Goal: Task Accomplishment & Management: Manage account settings

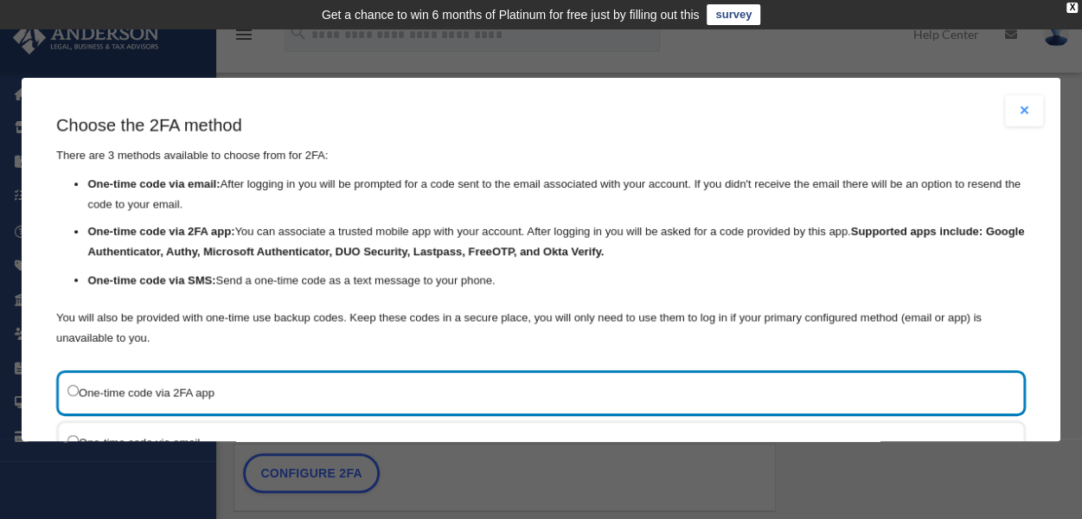
click at [1011, 115] on button "Close modal" at bounding box center [1024, 110] width 38 height 31
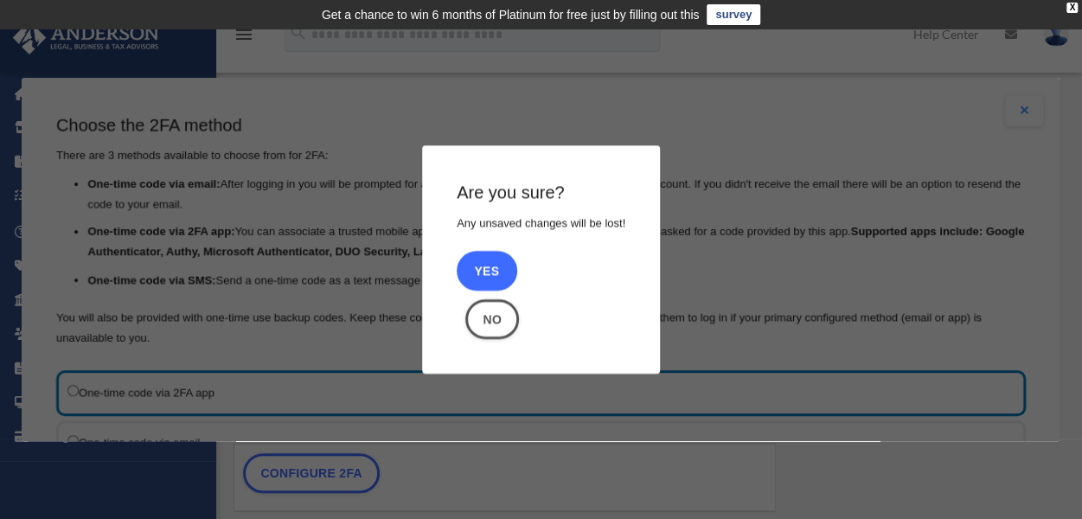
click at [481, 265] on button "Yes" at bounding box center [486, 271] width 61 height 40
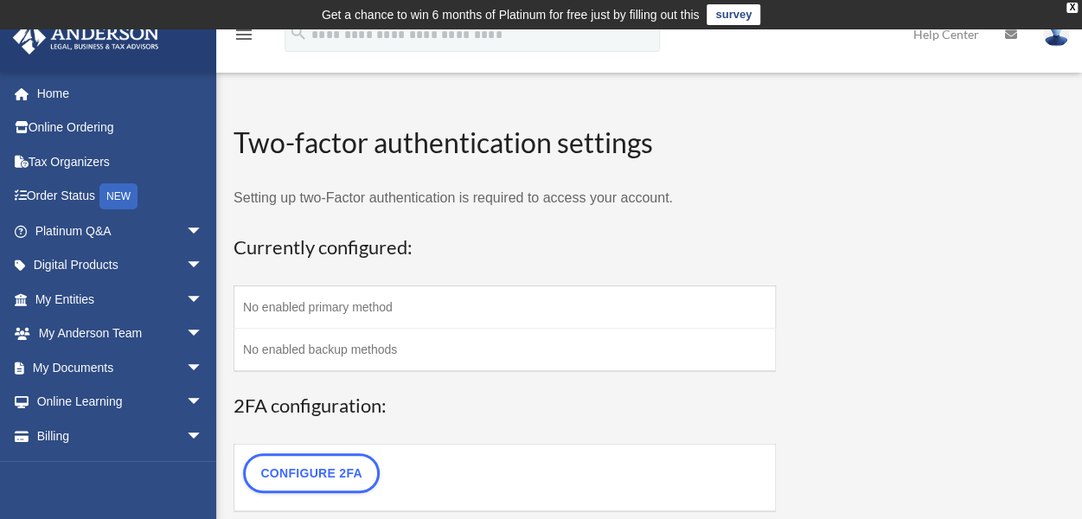
click at [325, 305] on td "No enabled primary method" at bounding box center [504, 307] width 541 height 42
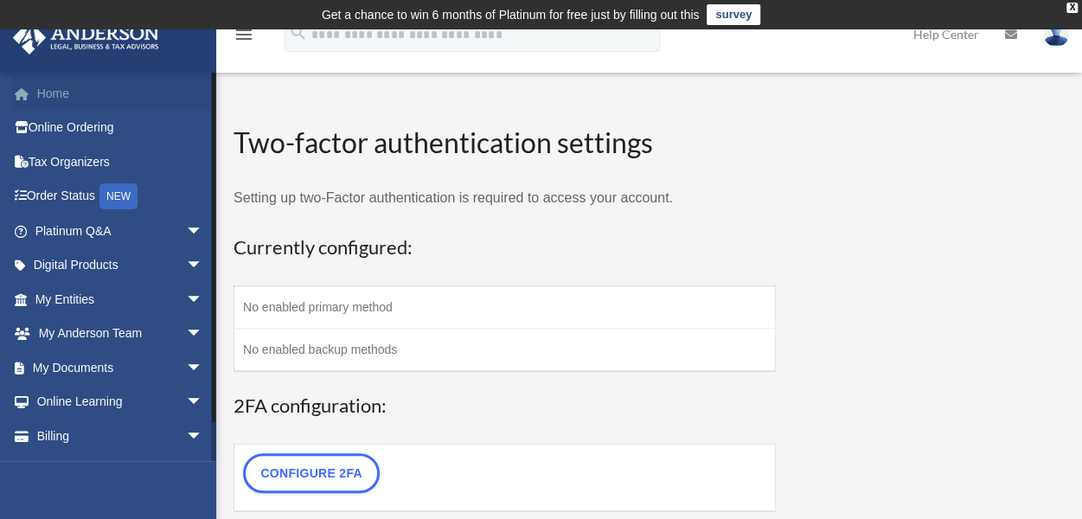
click at [50, 94] on link "Home" at bounding box center [120, 93] width 217 height 35
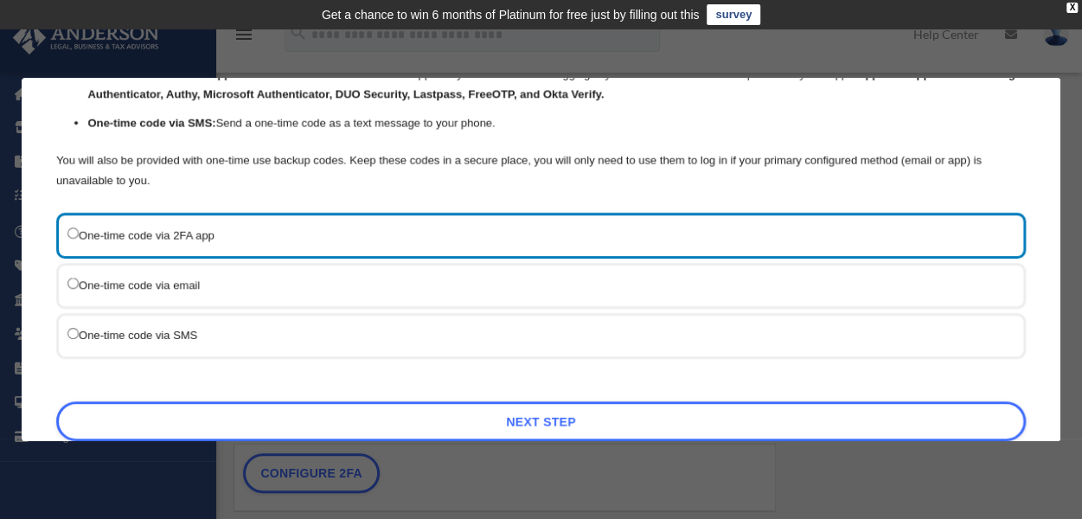
scroll to position [173, 0]
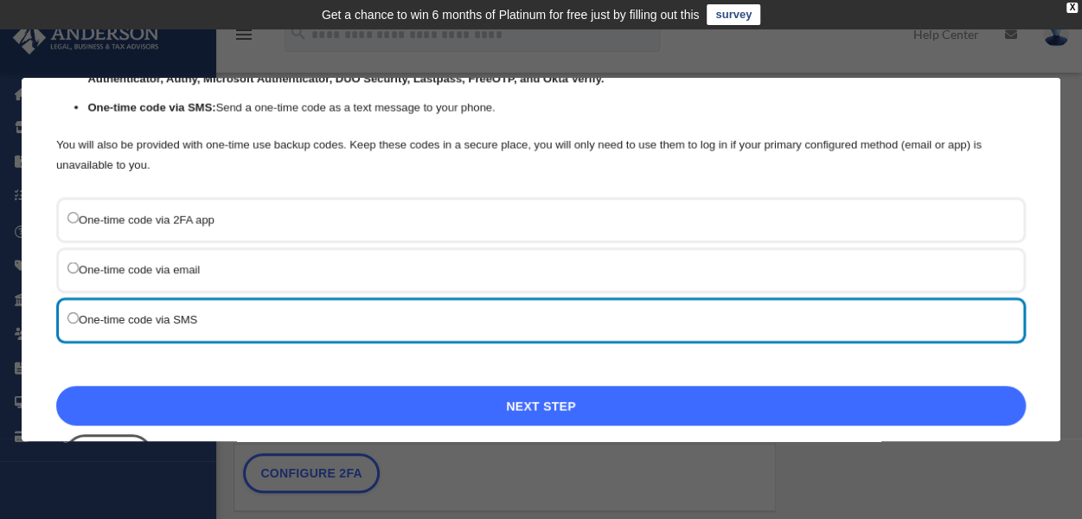
click at [564, 402] on link "Next Step" at bounding box center [540, 406] width 969 height 40
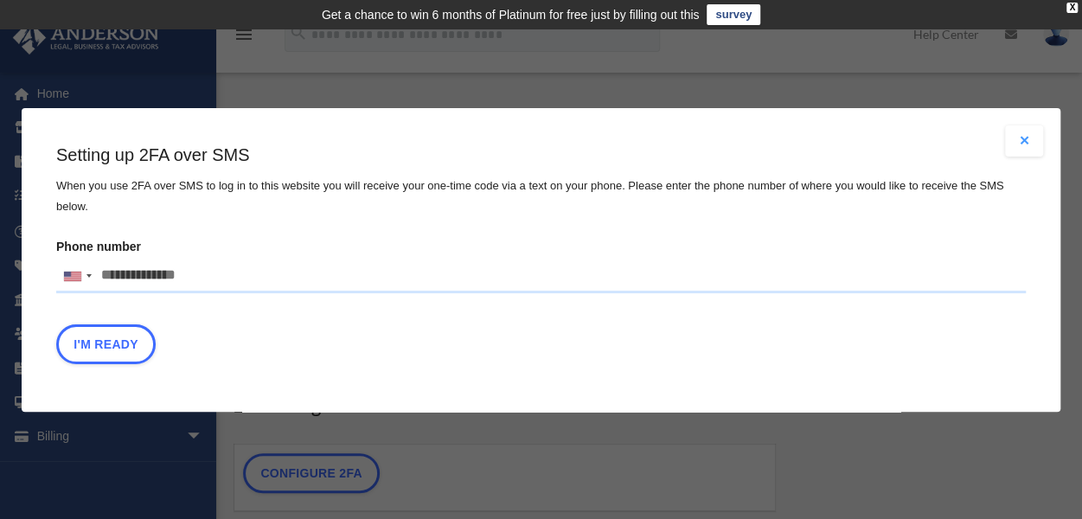
click at [133, 286] on input "Phone number United States +1 United Kingdom +44 Afghanistan (‫افغانستان‬‎) +93…" at bounding box center [540, 276] width 969 height 35
type input "**********"
drag, startPoint x: 109, startPoint y: 359, endPoint x: 119, endPoint y: 353, distance: 12.0
click at [112, 355] on button "I'm Ready" at bounding box center [105, 343] width 99 height 40
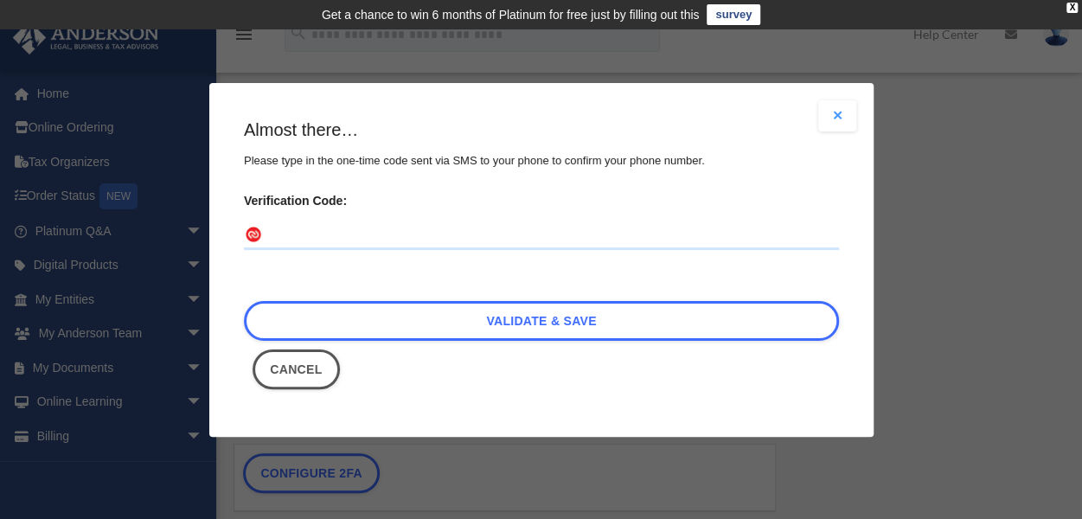
click at [316, 233] on input "Verification Code:" at bounding box center [541, 235] width 595 height 28
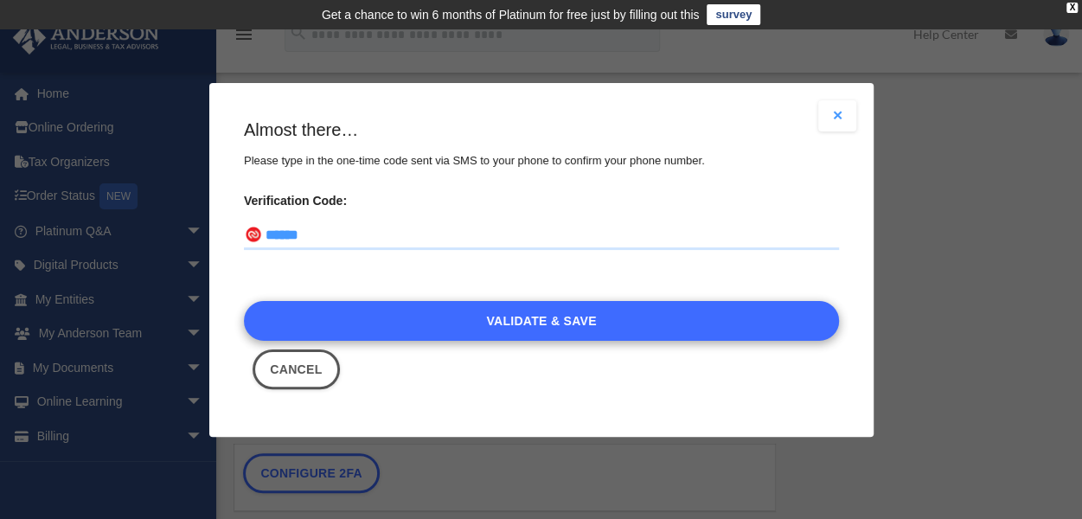
type input "******"
click at [565, 319] on link "Validate & Save" at bounding box center [541, 320] width 595 height 40
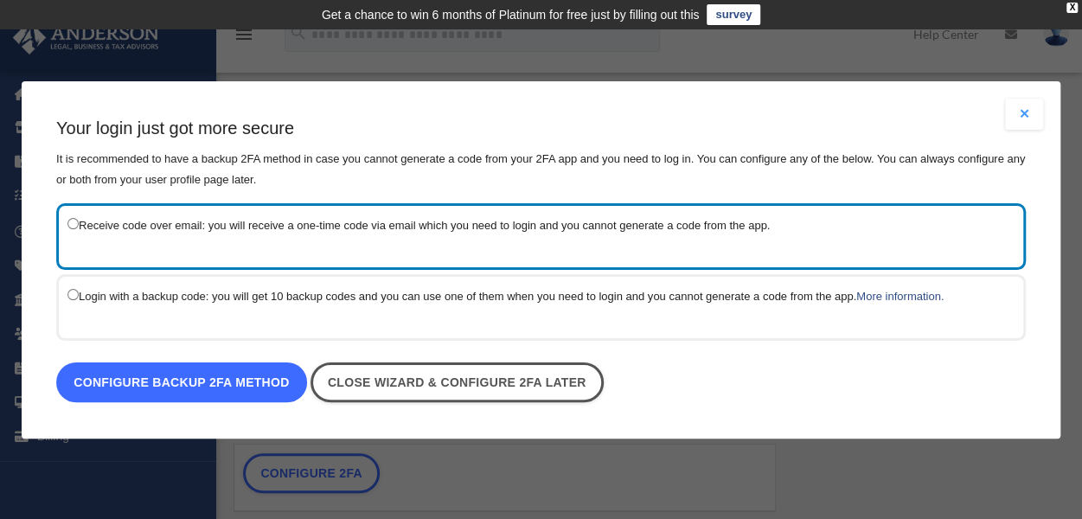
click at [233, 382] on link "Configure backup 2FA method" at bounding box center [181, 382] width 251 height 40
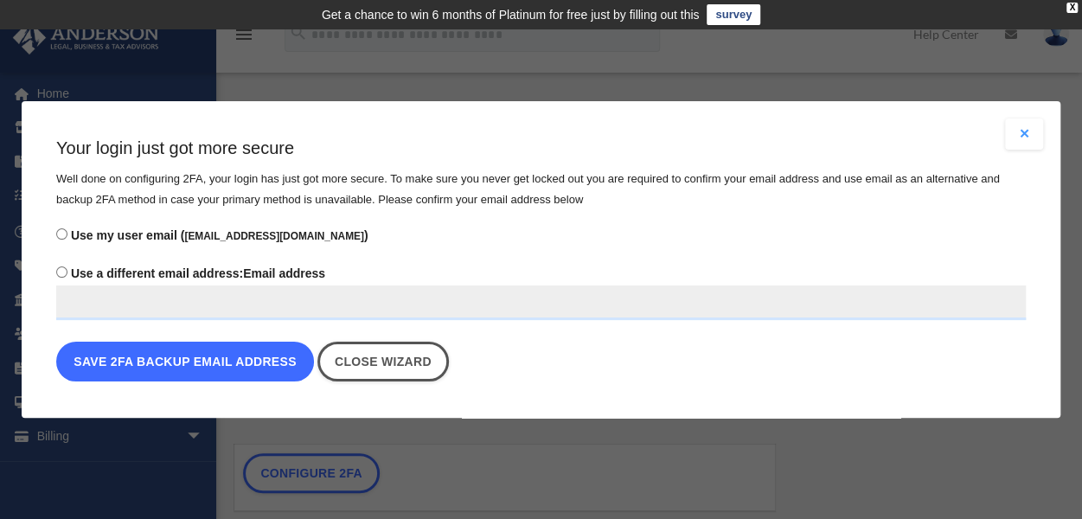
click at [185, 364] on button "Save 2FA backup email address" at bounding box center [185, 362] width 258 height 40
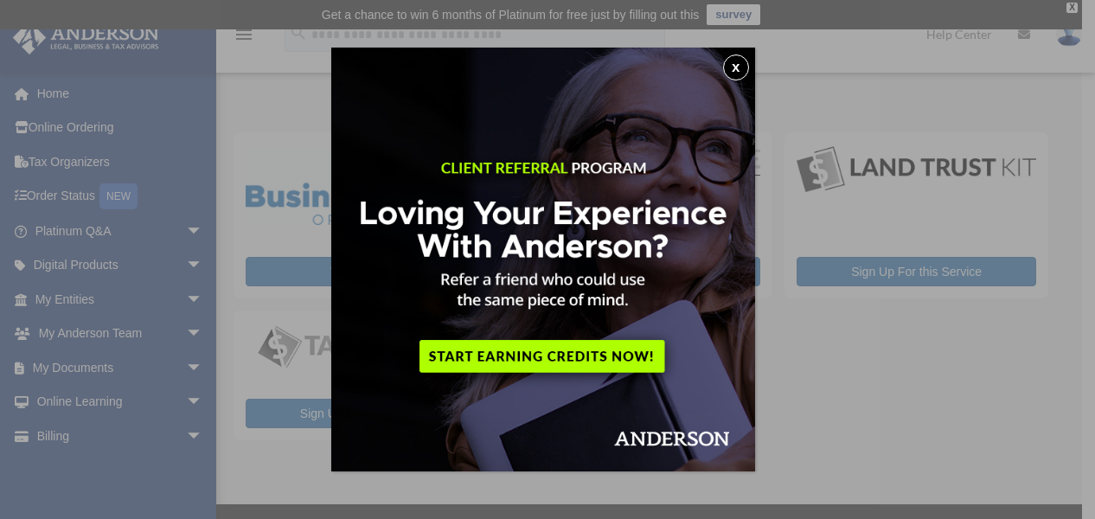
click at [737, 61] on button "x" at bounding box center [736, 67] width 26 height 26
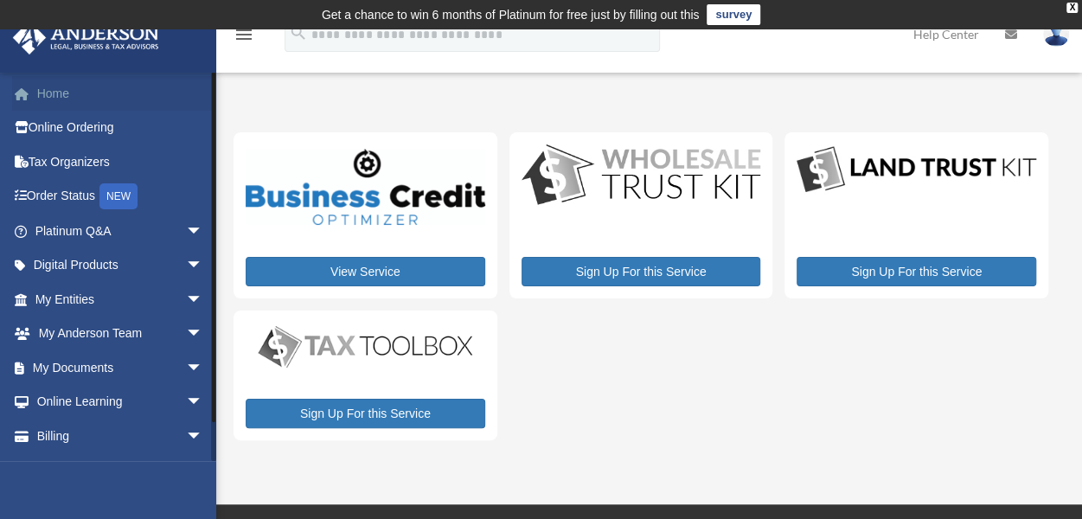
click at [43, 98] on link "Home" at bounding box center [120, 93] width 217 height 35
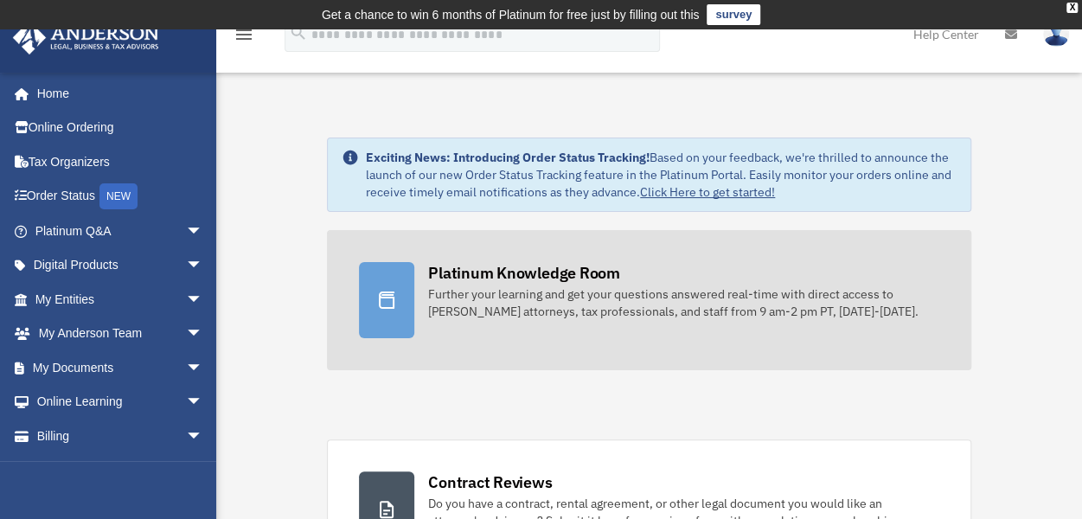
click at [477, 288] on div "Further your learning and get your questions answered real-time with direct acc…" at bounding box center [683, 302] width 511 height 35
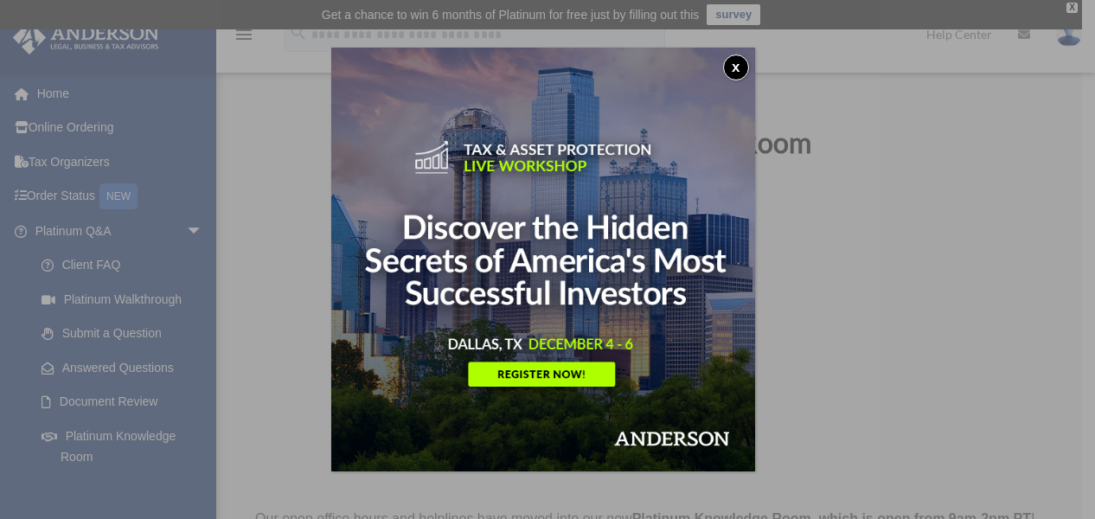
click at [745, 68] on button "x" at bounding box center [736, 67] width 26 height 26
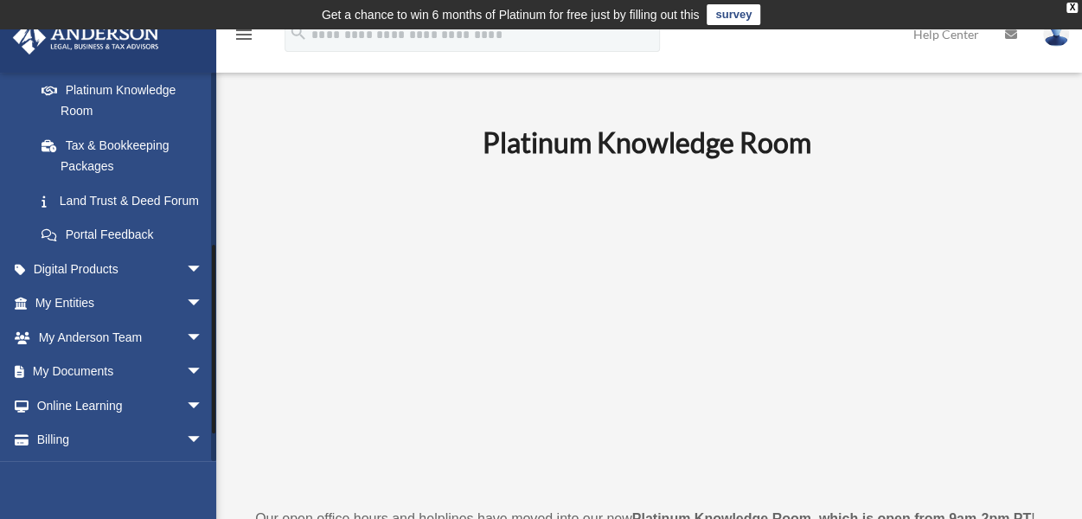
scroll to position [400, 0]
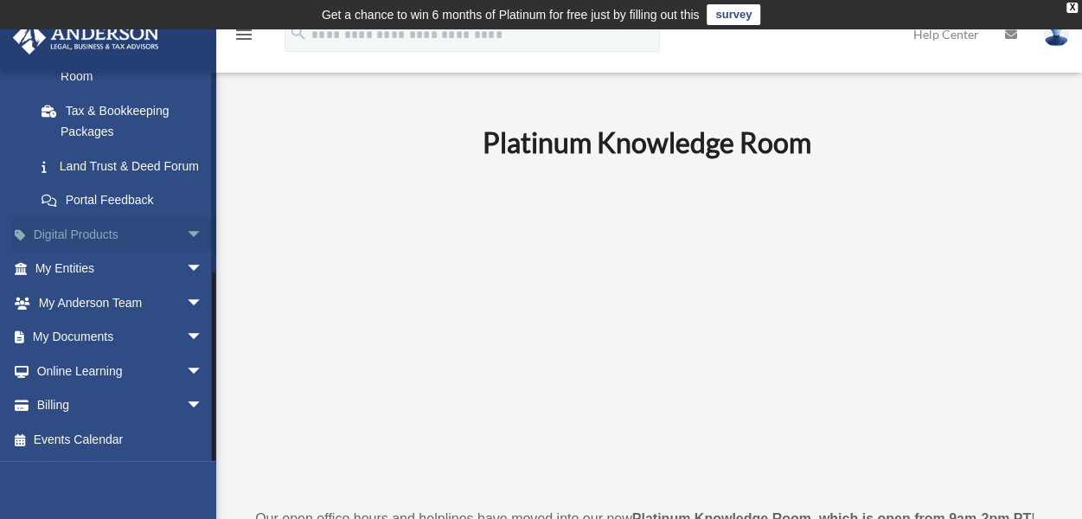
click at [186, 232] on span "arrow_drop_down" at bounding box center [203, 234] width 35 height 35
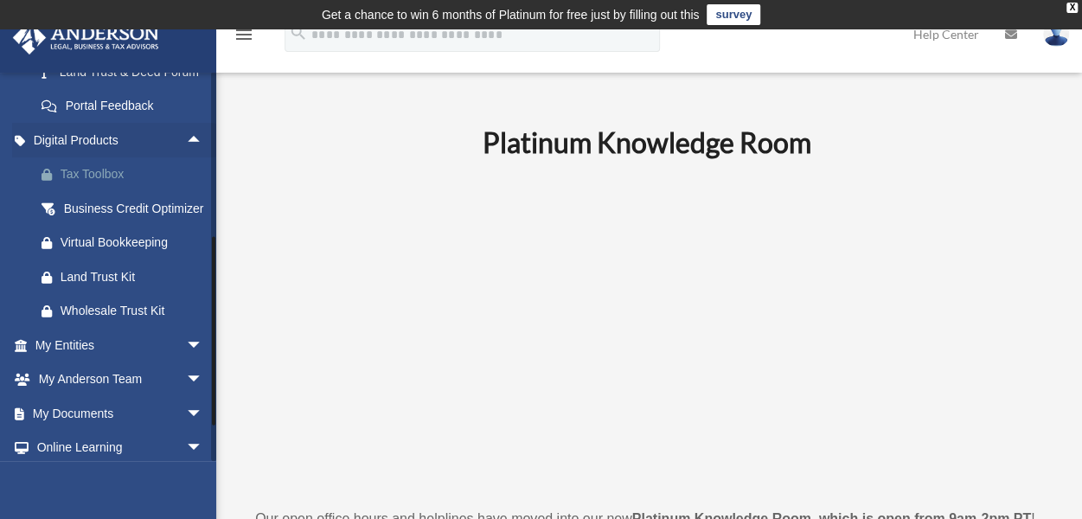
scroll to position [487, 0]
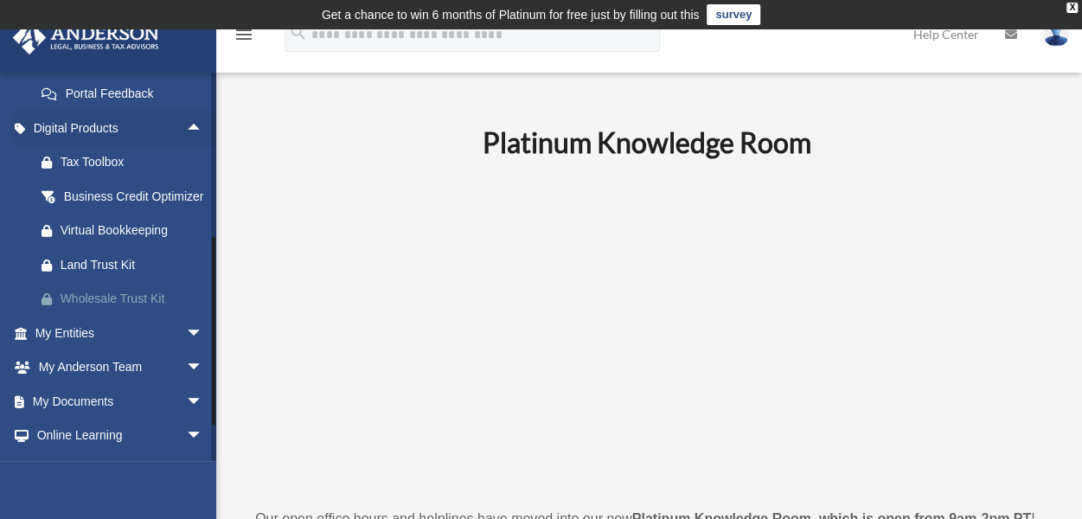
click at [133, 310] on div "Wholesale Trust Kit" at bounding box center [134, 299] width 147 height 22
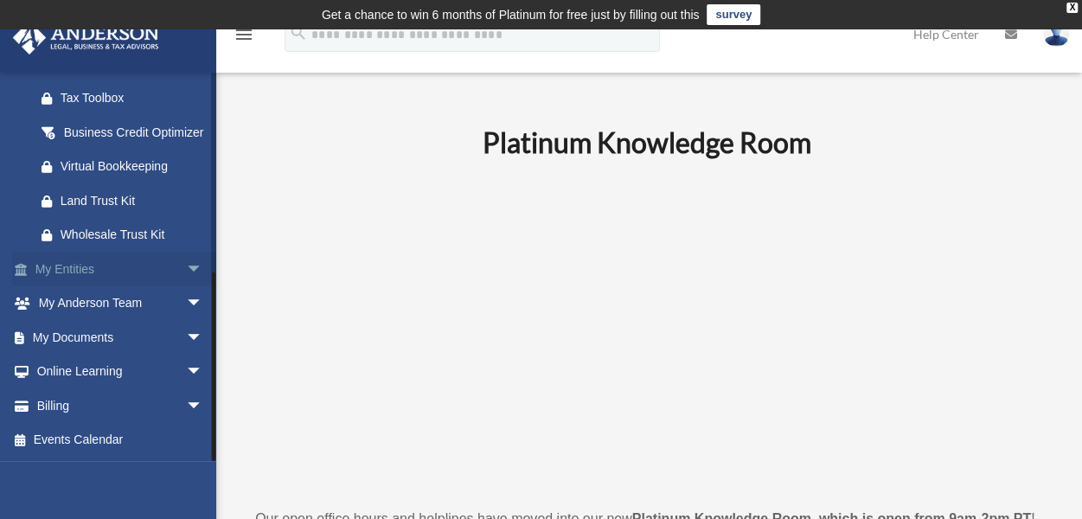
scroll to position [592, 0]
click at [156, 333] on link "My Documents arrow_drop_down" at bounding box center [120, 337] width 217 height 35
click at [186, 334] on span "arrow_drop_down" at bounding box center [203, 337] width 35 height 35
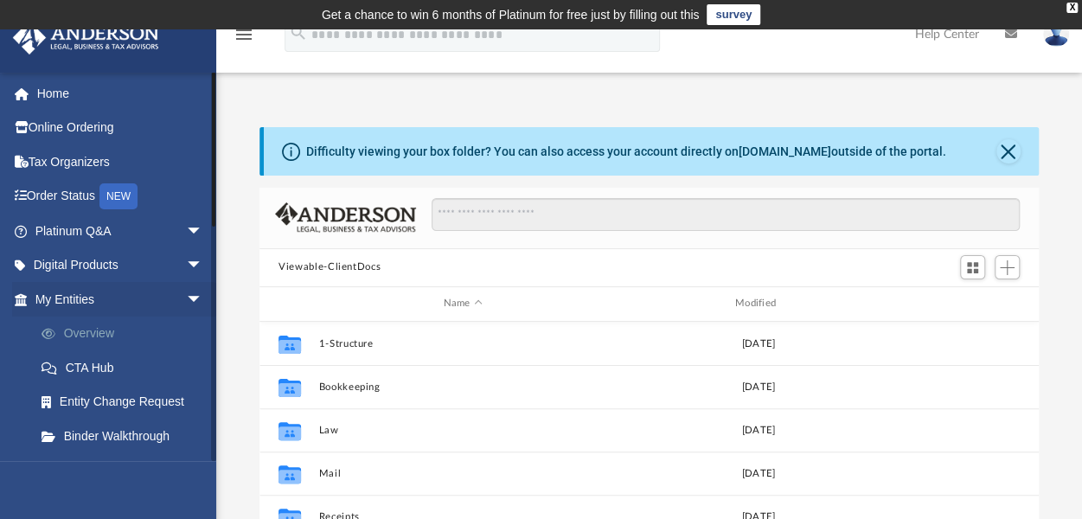
scroll to position [380, 765]
click at [126, 196] on div "NEW" at bounding box center [118, 196] width 38 height 26
click at [67, 193] on link "Order Status NEW" at bounding box center [120, 196] width 217 height 35
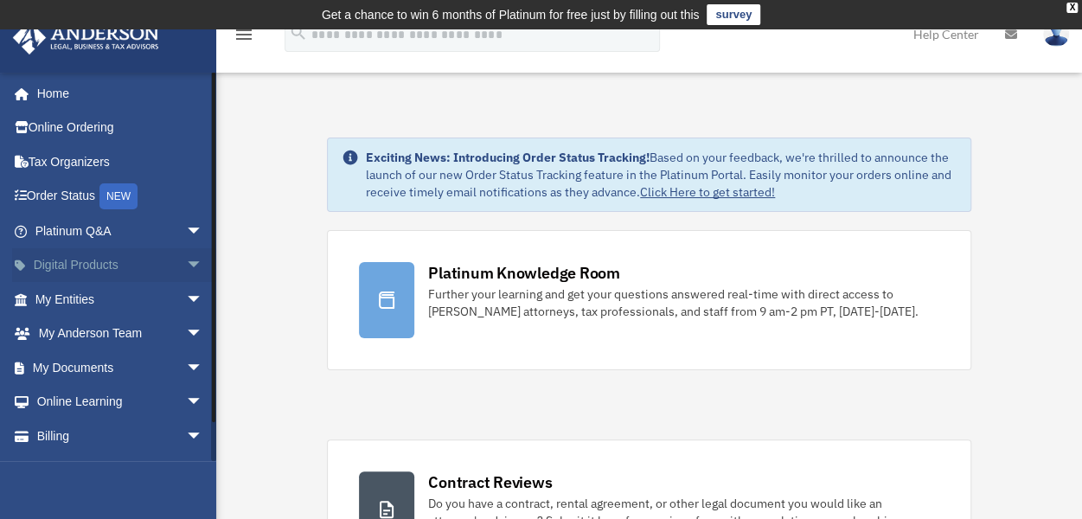
click at [186, 262] on span "arrow_drop_down" at bounding box center [203, 265] width 35 height 35
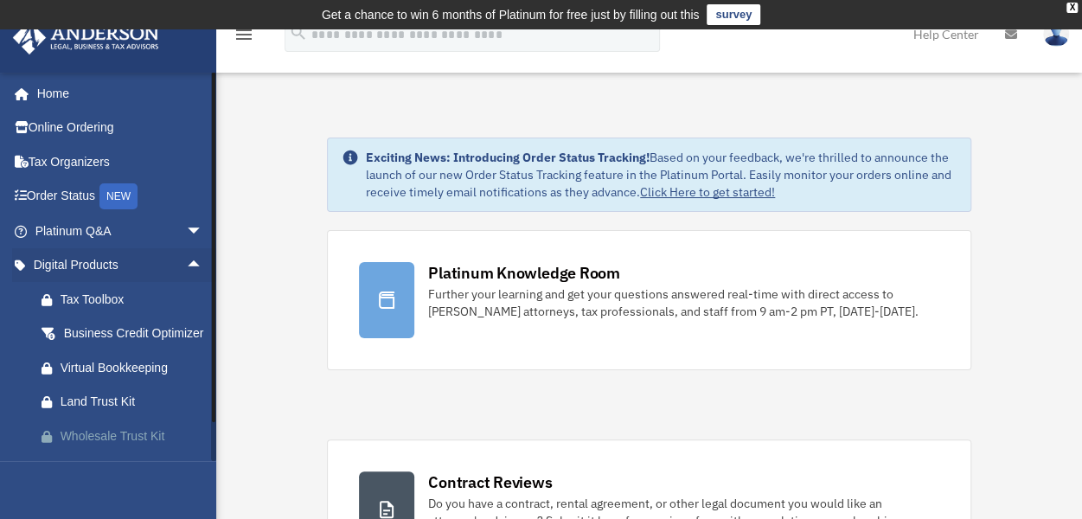
click at [88, 447] on div "Wholesale Trust Kit" at bounding box center [134, 436] width 147 height 22
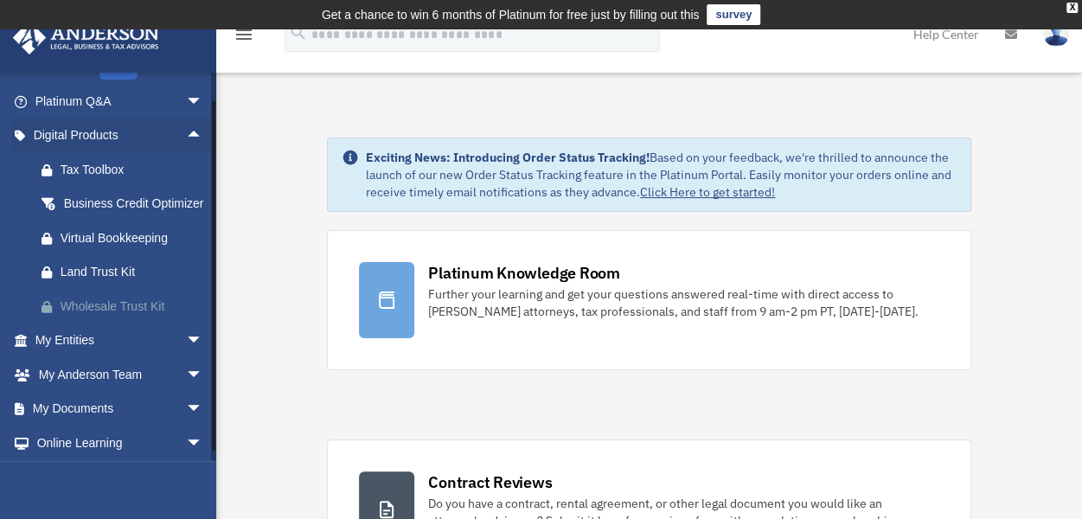
scroll to position [221, 0]
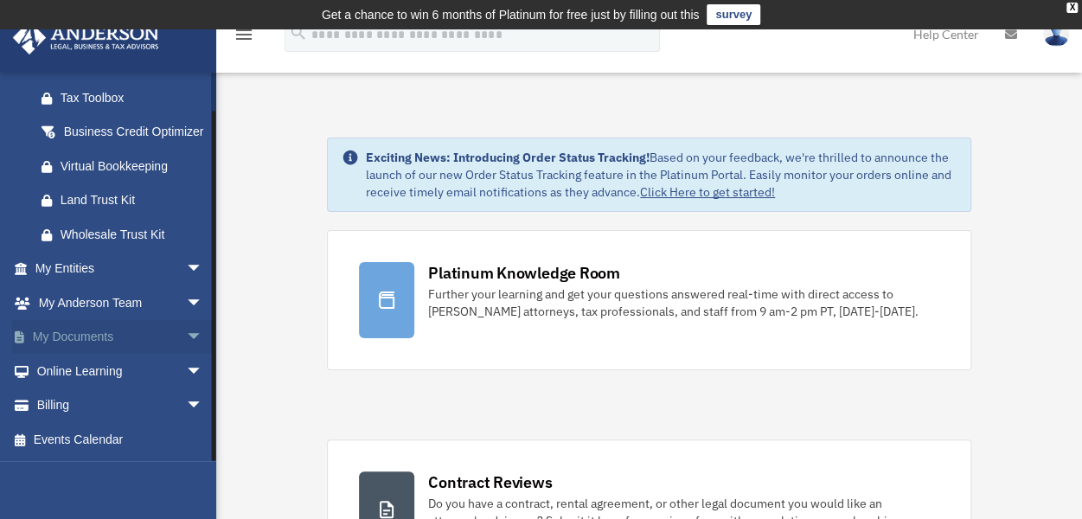
click at [186, 336] on span "arrow_drop_down" at bounding box center [203, 337] width 35 height 35
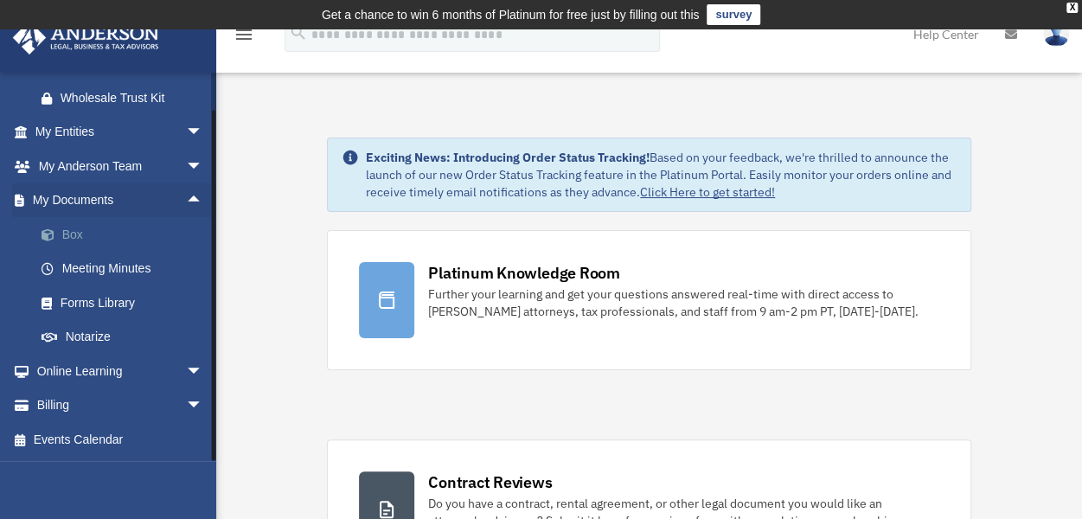
scroll to position [358, 0]
click at [51, 403] on link "Billing arrow_drop_down" at bounding box center [120, 405] width 217 height 35
click at [186, 402] on span "arrow_drop_down" at bounding box center [203, 405] width 35 height 35
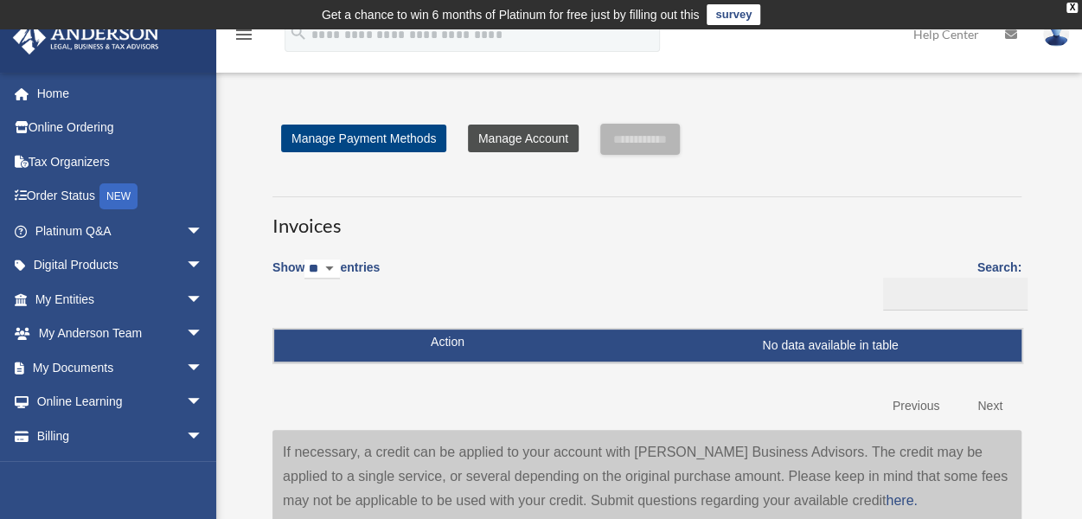
click at [529, 141] on link "Manage Account" at bounding box center [523, 138] width 111 height 28
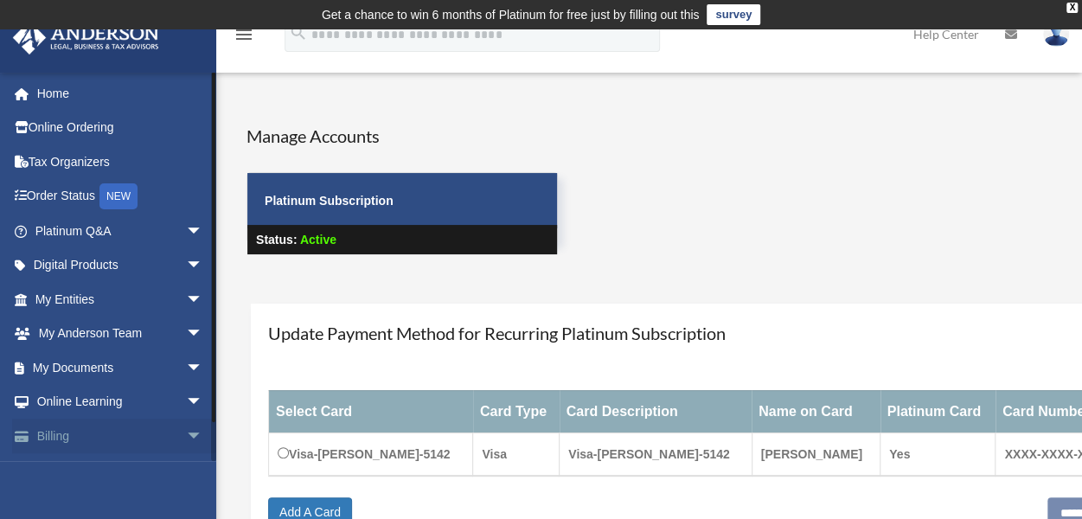
click at [163, 438] on link "Billing arrow_drop_down" at bounding box center [120, 435] width 217 height 35
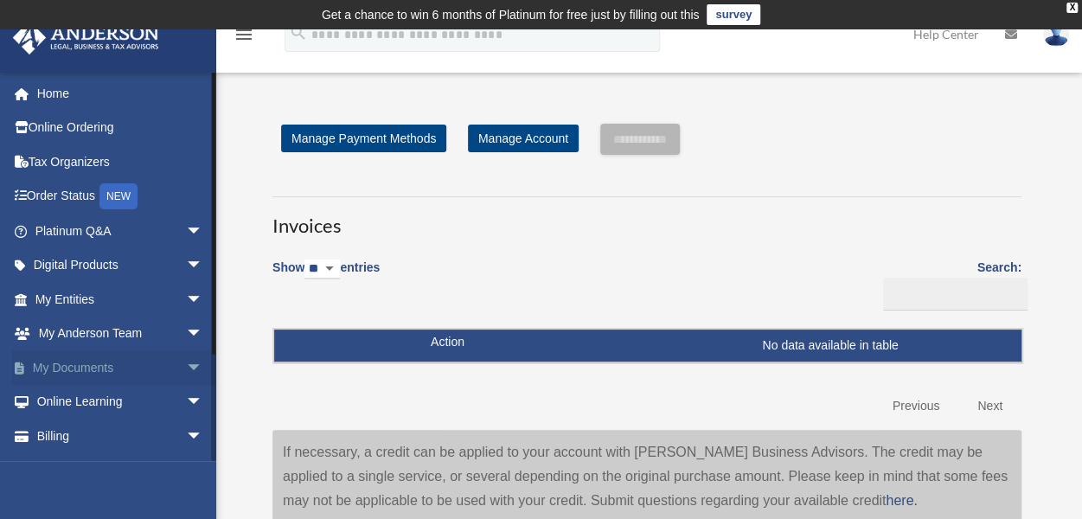
click at [108, 362] on link "My Documents arrow_drop_down" at bounding box center [120, 367] width 217 height 35
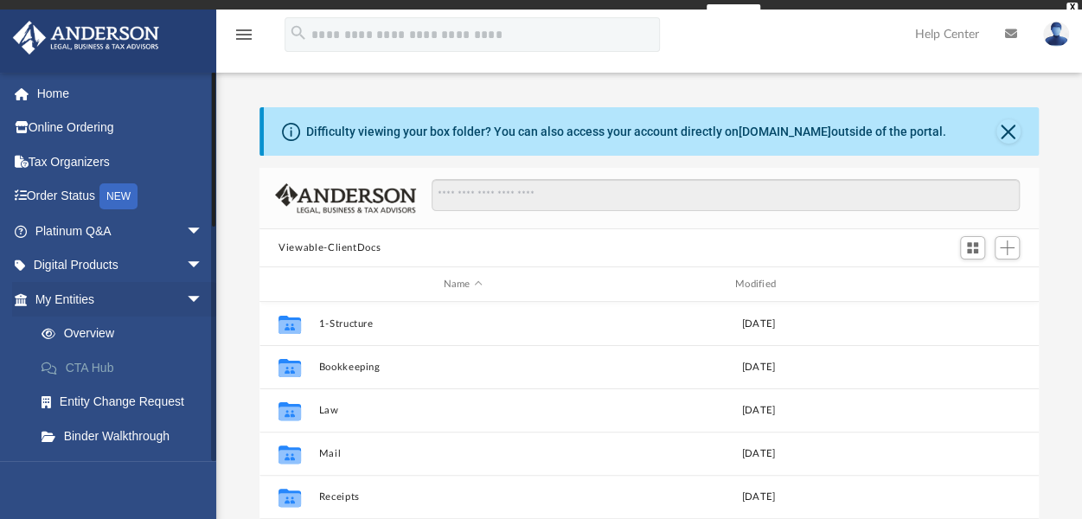
scroll to position [380, 765]
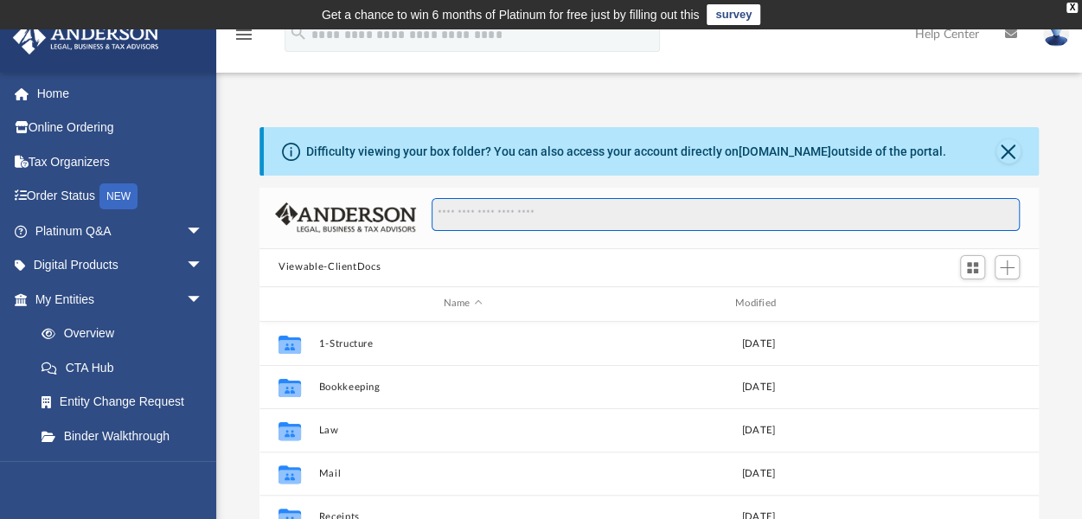
click at [474, 222] on input "Search files and folders" at bounding box center [725, 214] width 588 height 33
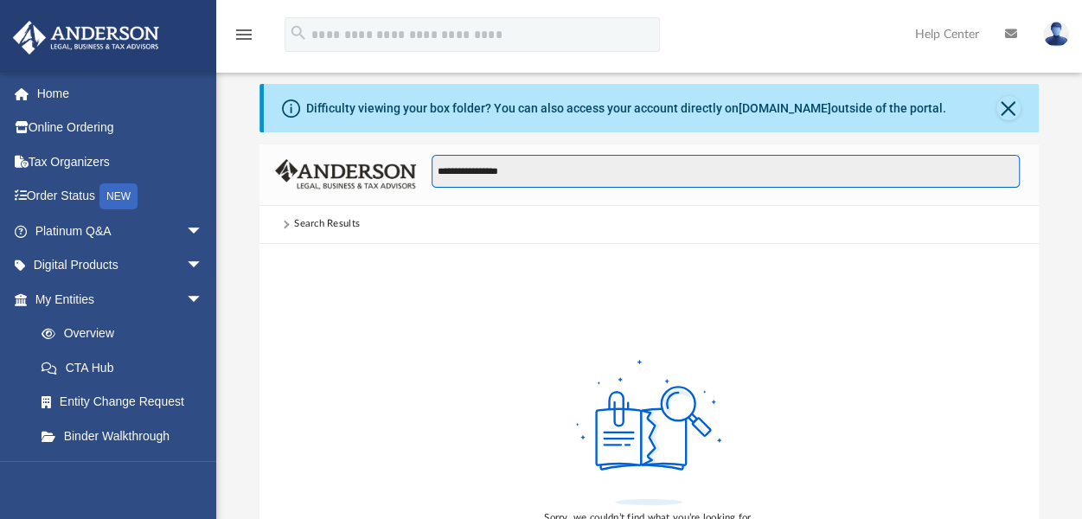
scroll to position [0, 0]
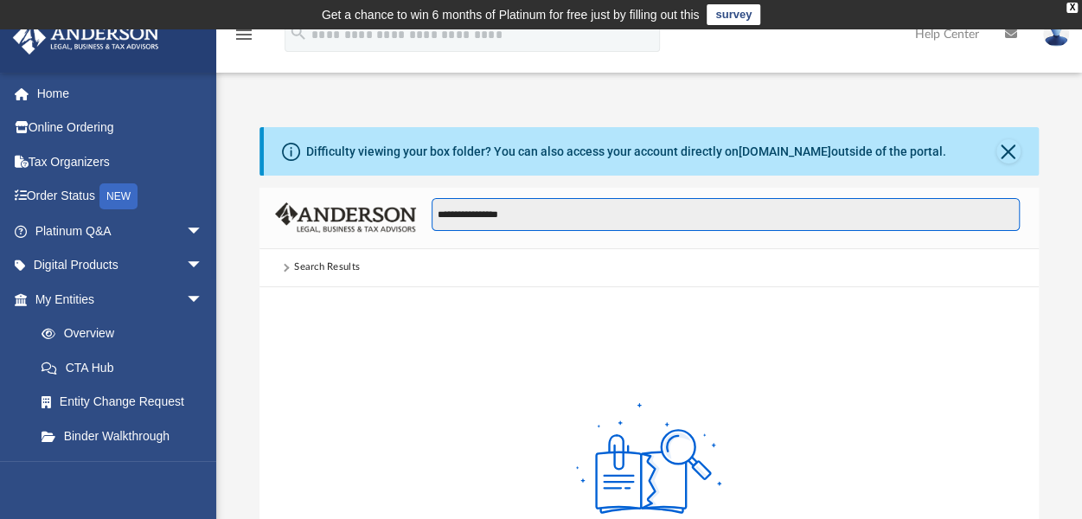
drag, startPoint x: 483, startPoint y: 212, endPoint x: 405, endPoint y: 205, distance: 78.1
click at [405, 205] on div "**********" at bounding box center [648, 218] width 779 height 61
type input "*****"
drag, startPoint x: 474, startPoint y: 215, endPoint x: 426, endPoint y: 214, distance: 47.6
click at [426, 214] on div "*****" at bounding box center [717, 223] width 603 height 50
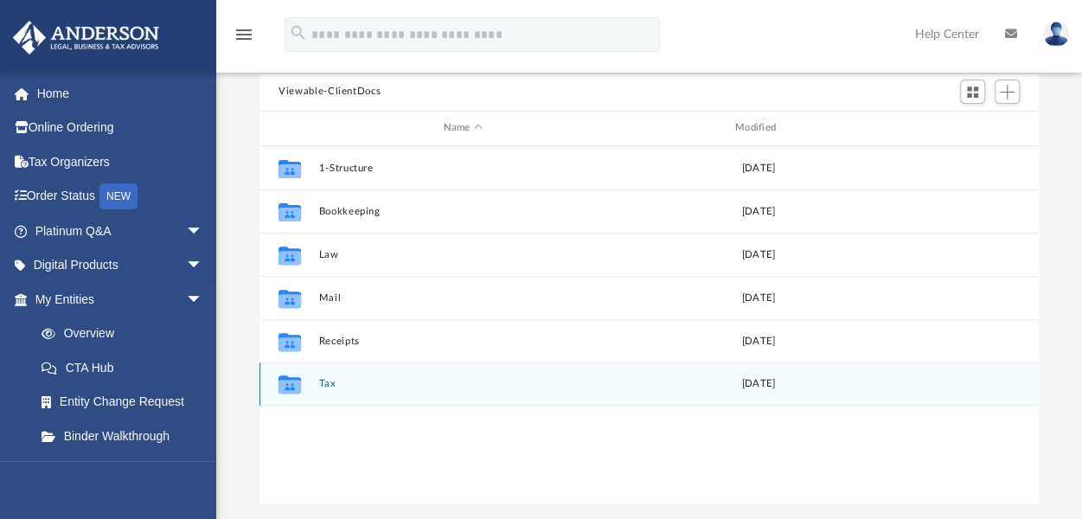
scroll to position [167, 0]
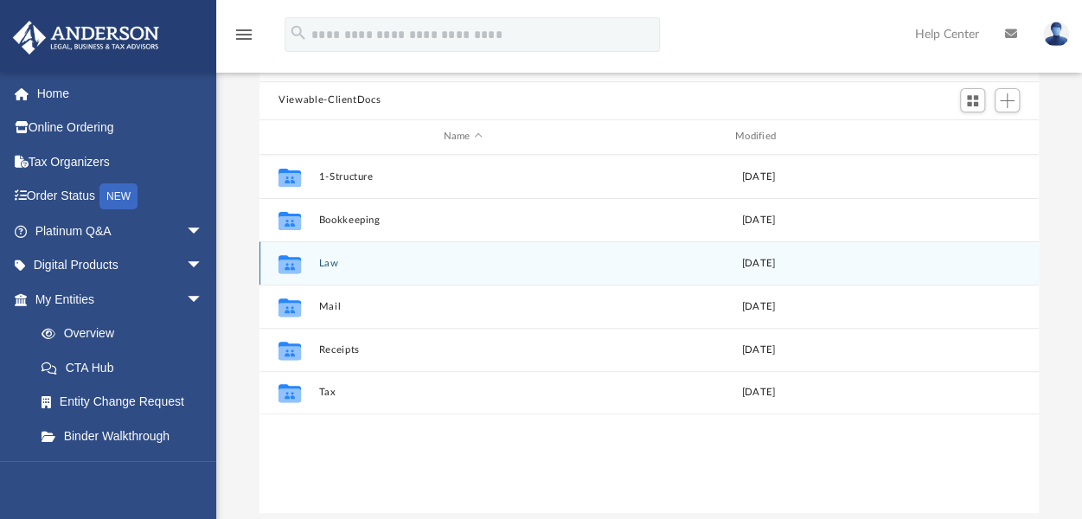
click at [294, 263] on icon "grid" at bounding box center [289, 266] width 22 height 14
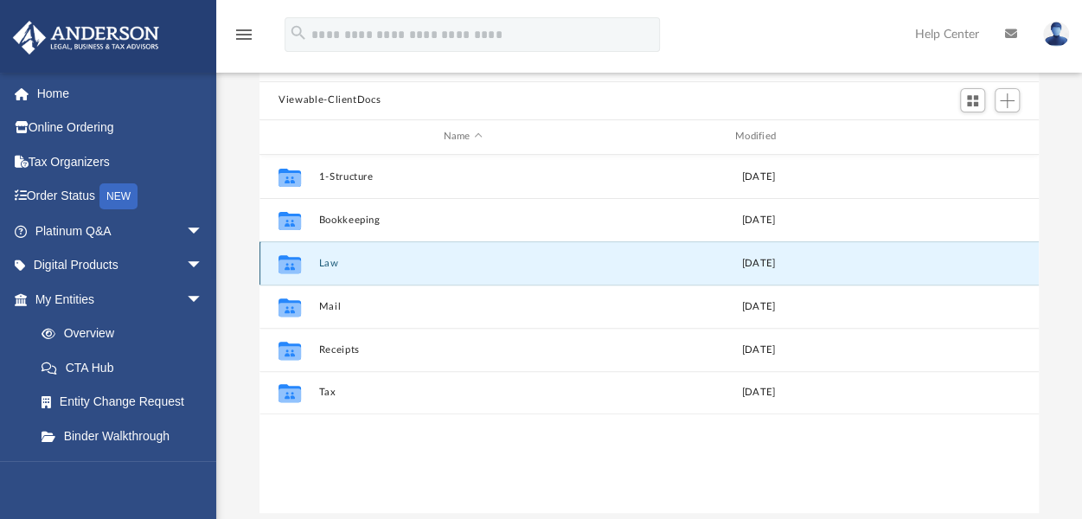
click at [294, 263] on icon "grid" at bounding box center [289, 266] width 22 height 14
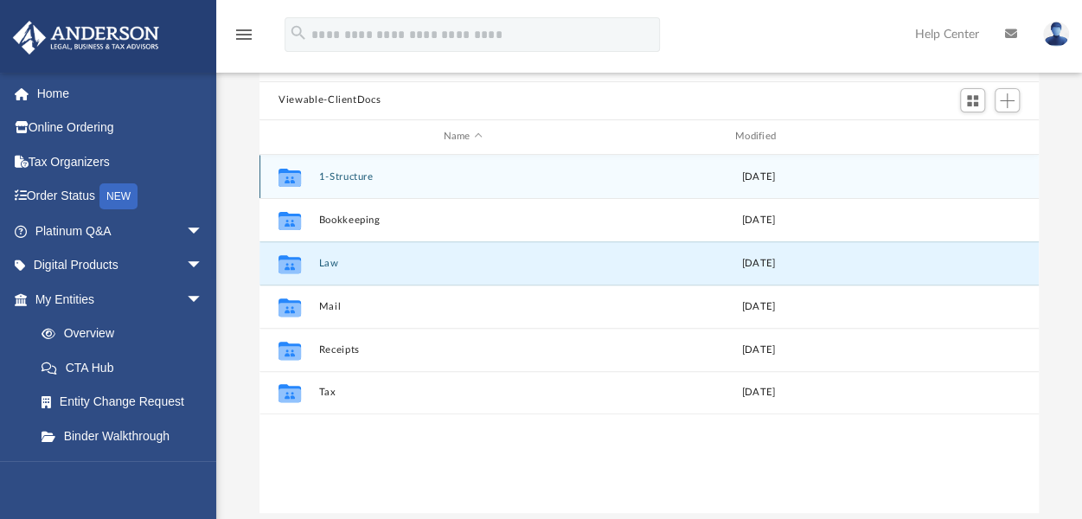
click at [301, 181] on icon "grid" at bounding box center [289, 179] width 22 height 14
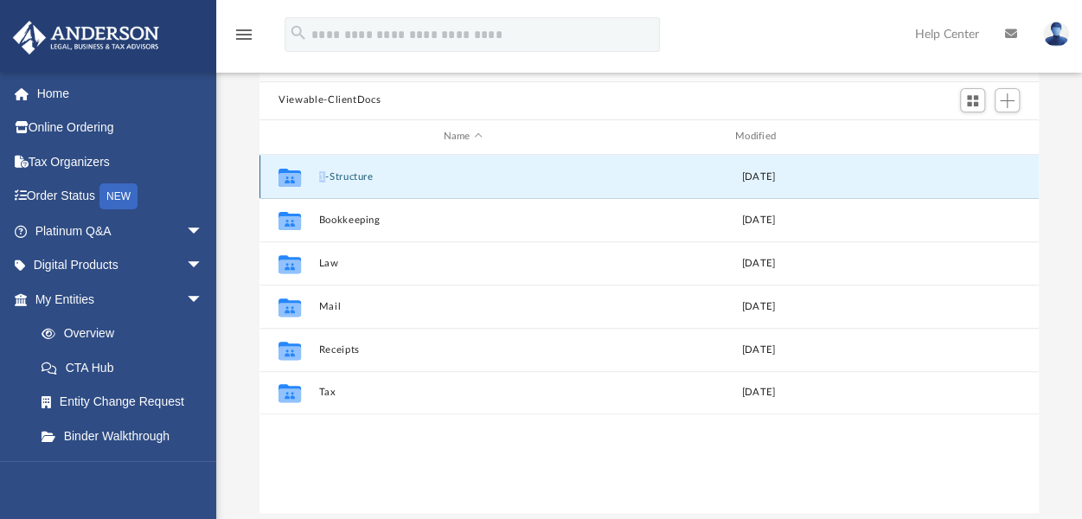
click at [301, 180] on icon "grid" at bounding box center [289, 179] width 22 height 14
click at [278, 179] on icon "Collaborated Folder" at bounding box center [290, 177] width 28 height 28
click at [287, 174] on icon "grid" at bounding box center [289, 179] width 22 height 14
click at [287, 175] on icon "grid" at bounding box center [289, 179] width 22 height 14
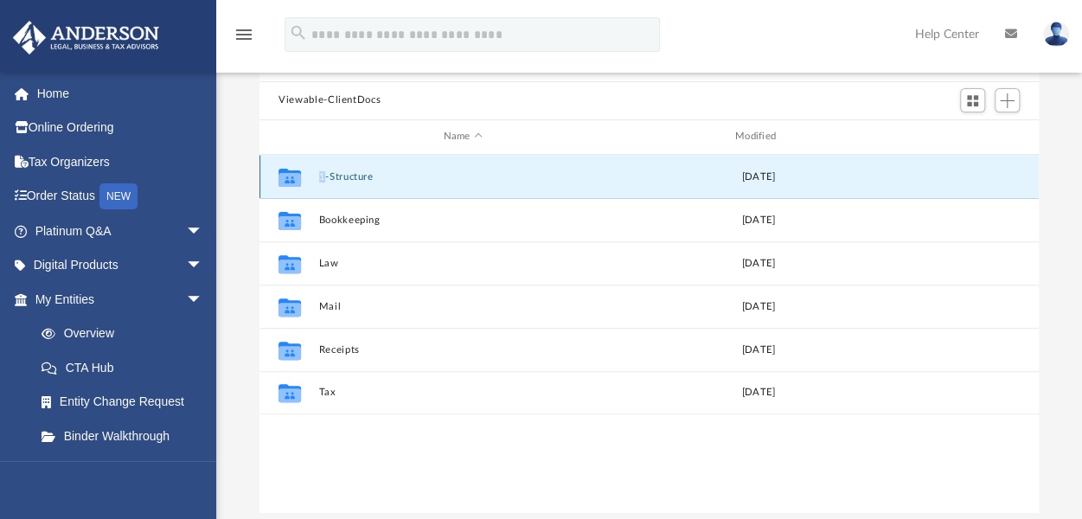
click at [425, 180] on button "1-Structure" at bounding box center [463, 175] width 288 height 11
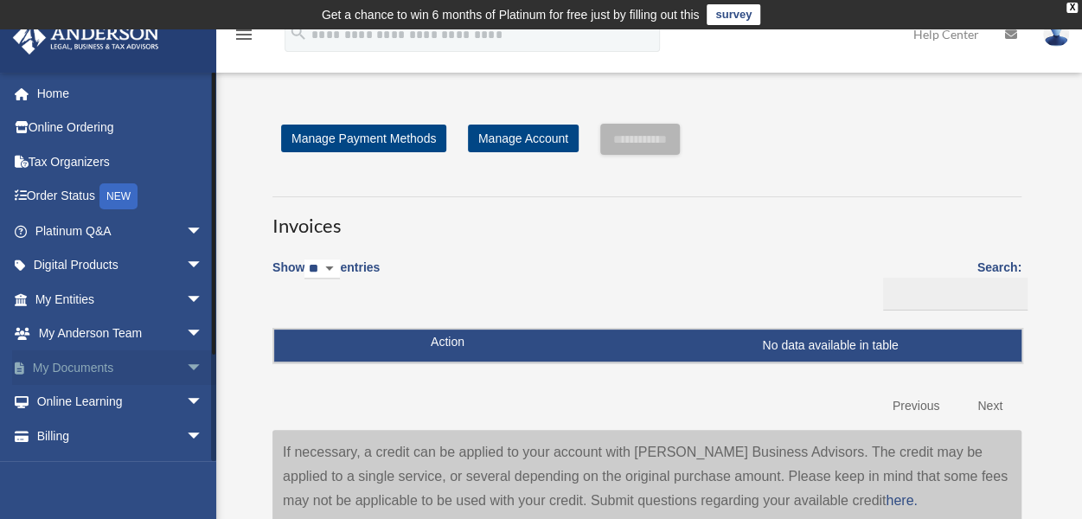
click at [163, 369] on link "My Documents arrow_drop_down" at bounding box center [120, 367] width 217 height 35
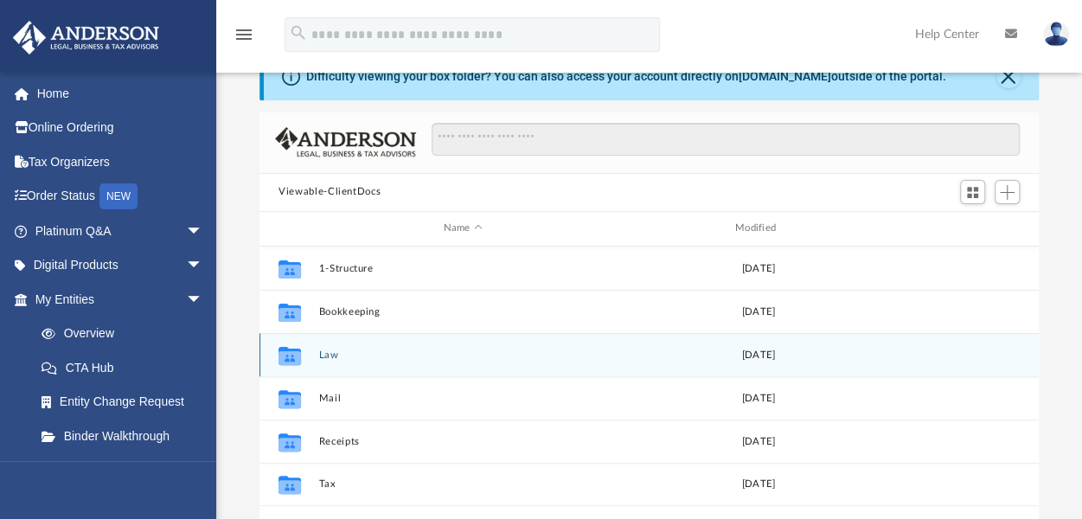
scroll to position [173, 0]
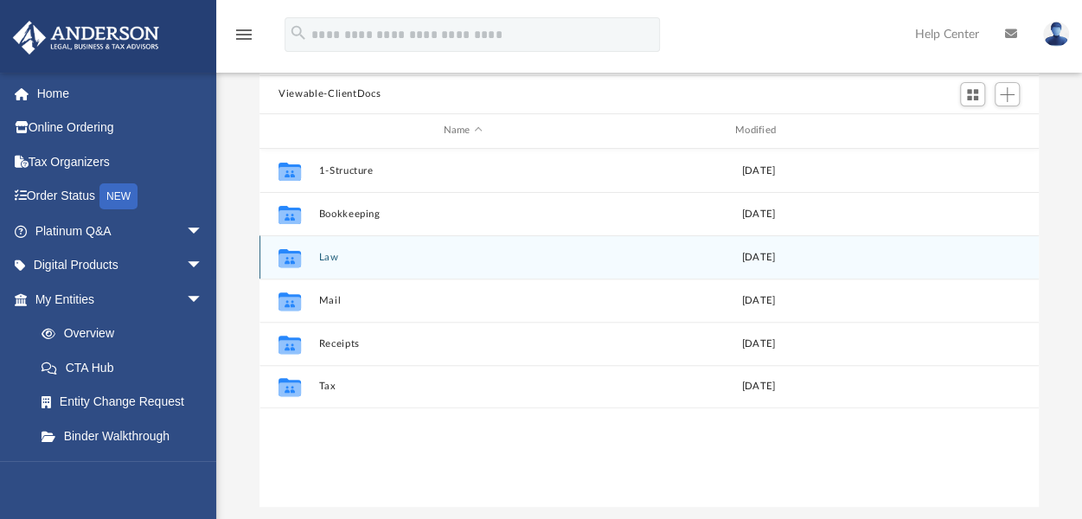
click at [294, 257] on icon "grid" at bounding box center [289, 259] width 22 height 14
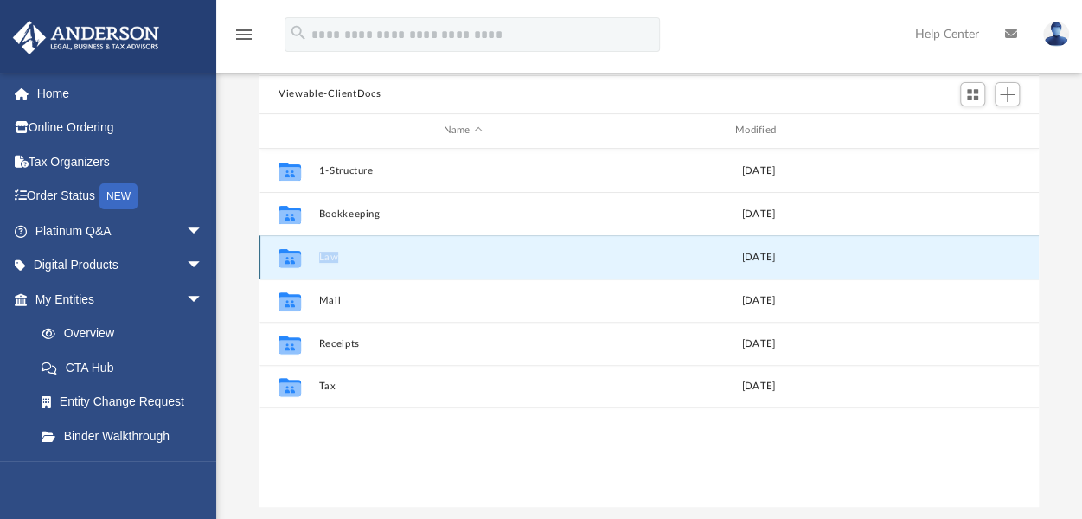
click at [294, 257] on icon "grid" at bounding box center [289, 259] width 22 height 14
click at [294, 258] on icon "grid" at bounding box center [289, 259] width 22 height 14
click at [294, 259] on icon "grid" at bounding box center [289, 259] width 22 height 14
click at [292, 259] on icon "grid" at bounding box center [289, 259] width 22 height 14
click at [287, 262] on icon "grid" at bounding box center [289, 257] width 22 height 18
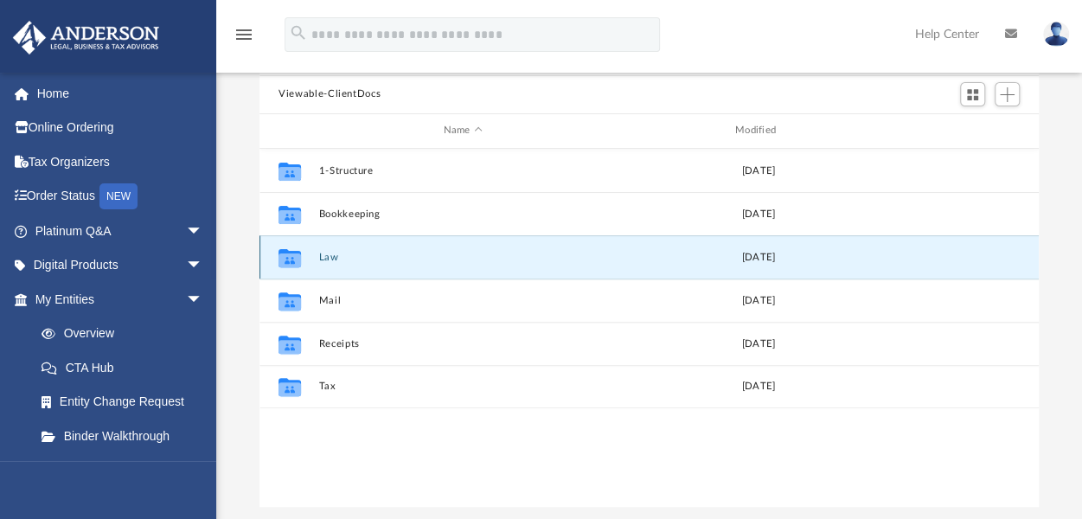
click at [329, 256] on button "Law" at bounding box center [463, 256] width 288 height 11
click at [329, 257] on button "Law" at bounding box center [463, 256] width 288 height 11
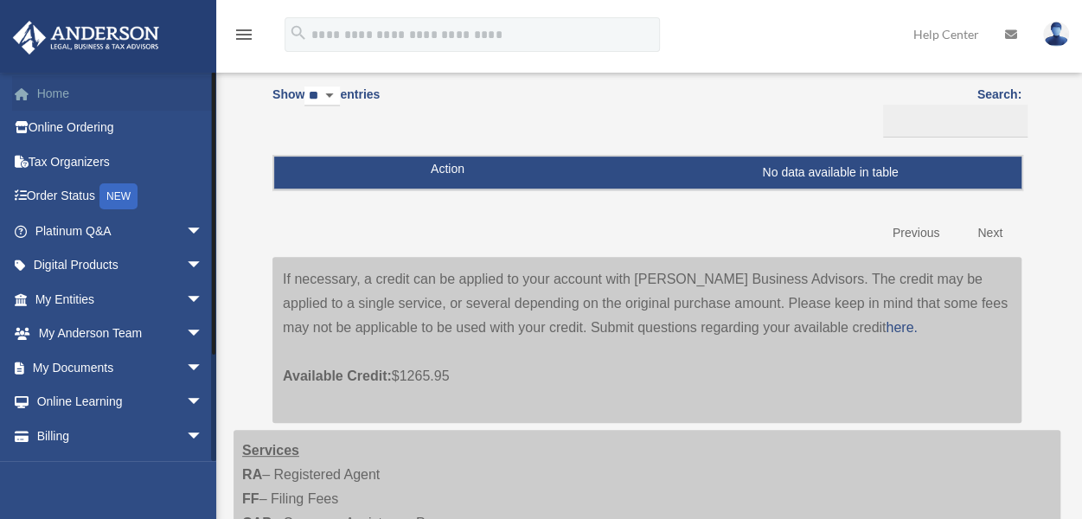
click at [45, 93] on link "Home" at bounding box center [120, 93] width 217 height 35
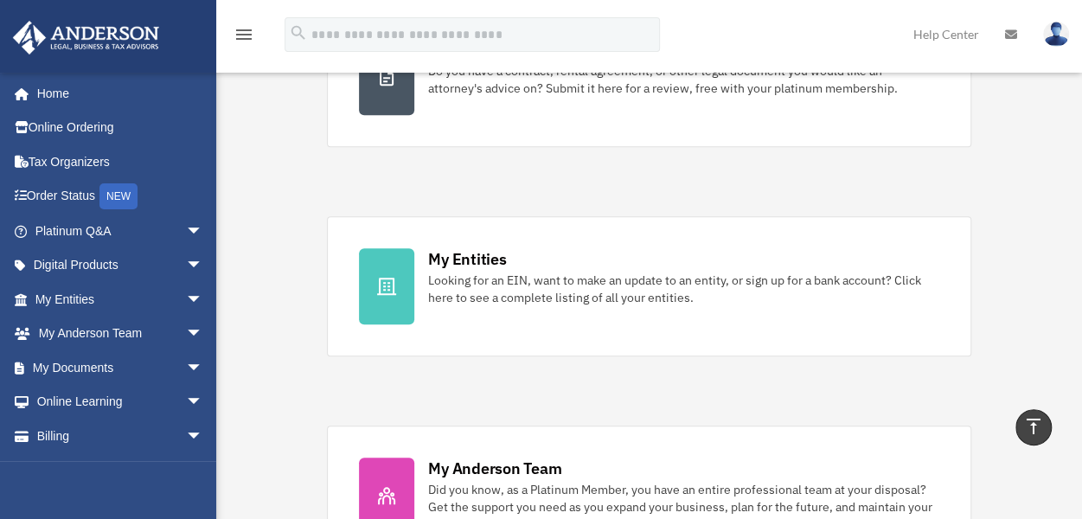
scroll to position [519, 0]
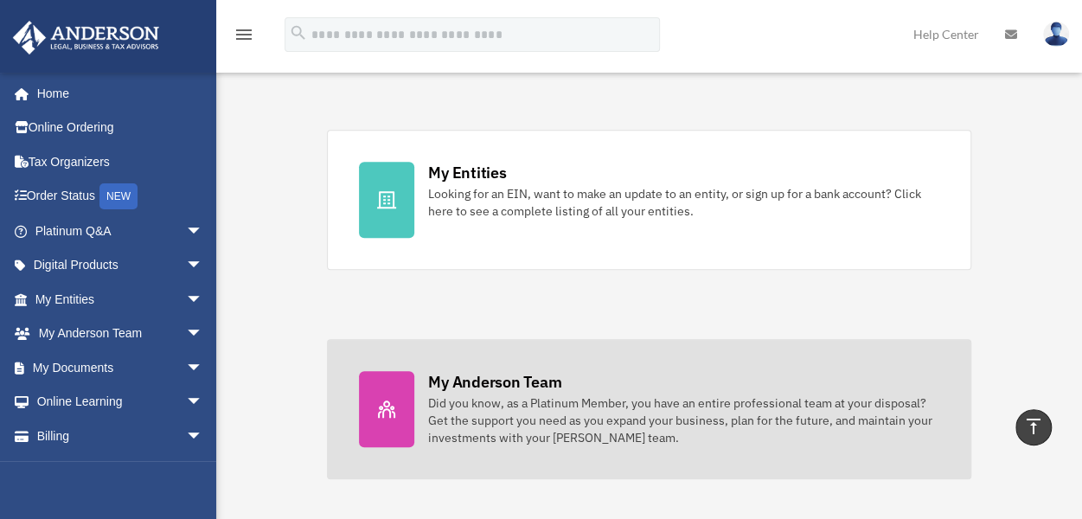
click at [444, 388] on div "My Anderson Team" at bounding box center [494, 382] width 133 height 22
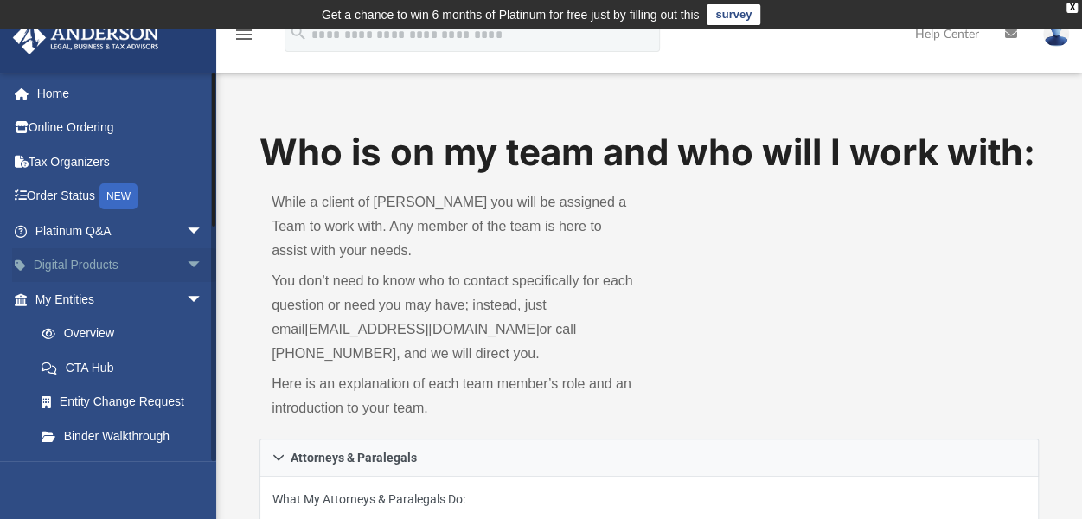
click at [93, 263] on link "Digital Products arrow_drop_down" at bounding box center [120, 265] width 217 height 35
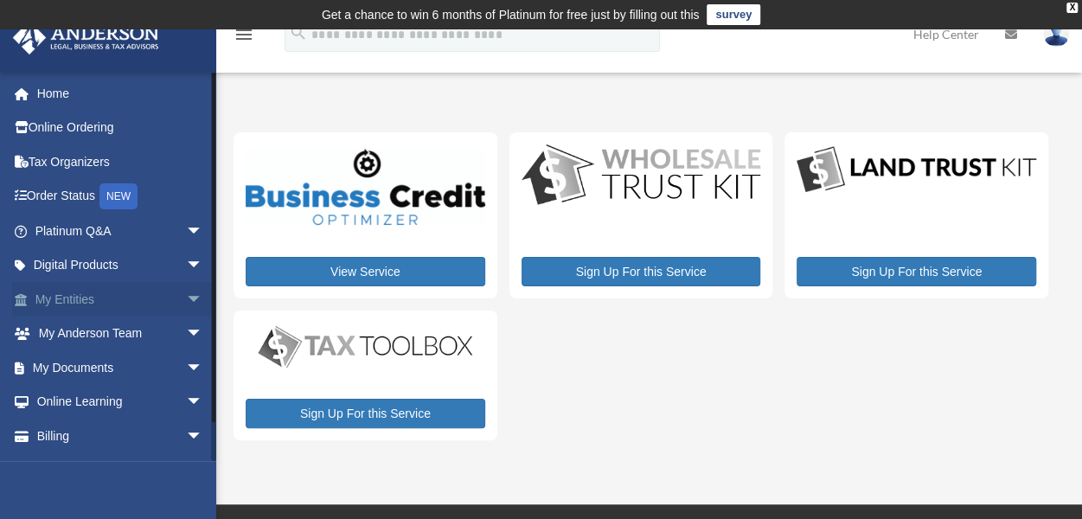
click at [186, 298] on span "arrow_drop_down" at bounding box center [203, 299] width 35 height 35
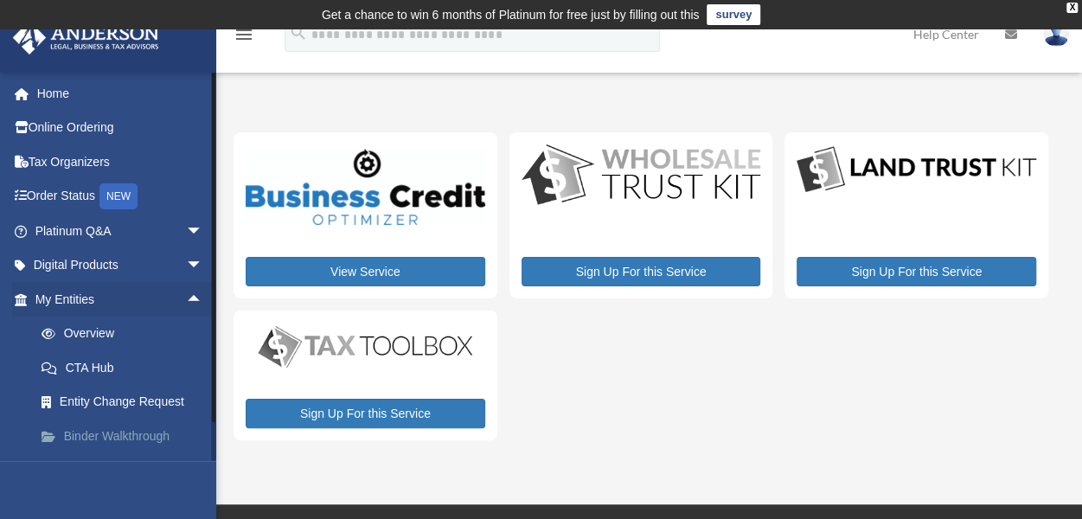
click at [124, 433] on link "Binder Walkthrough" at bounding box center [126, 435] width 205 height 35
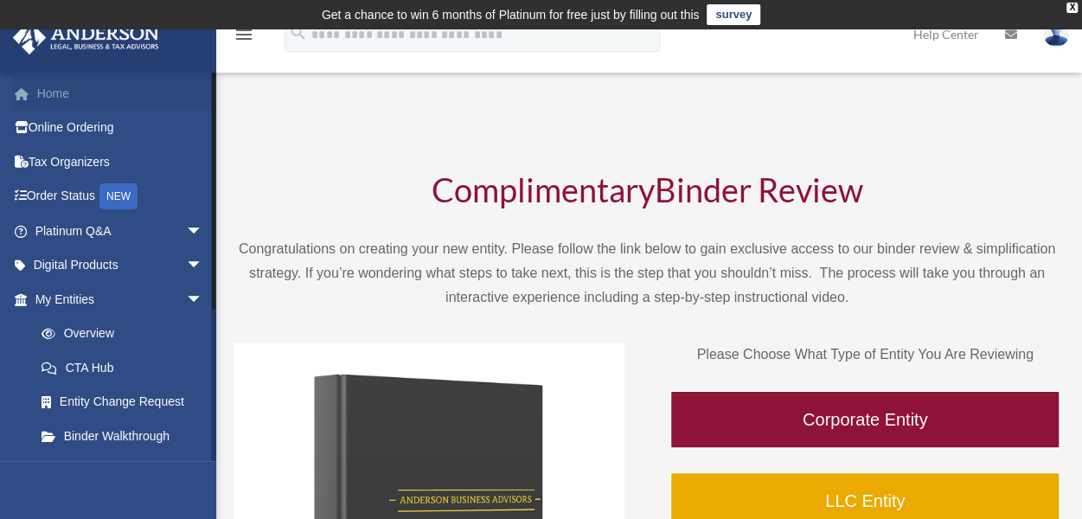
click at [60, 91] on link "Home" at bounding box center [120, 93] width 217 height 35
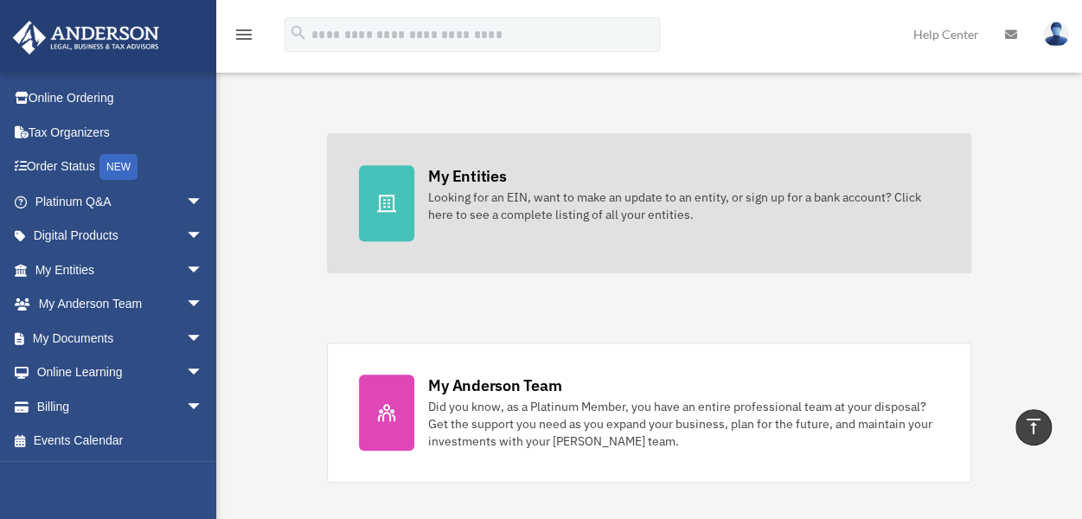
scroll to position [692, 0]
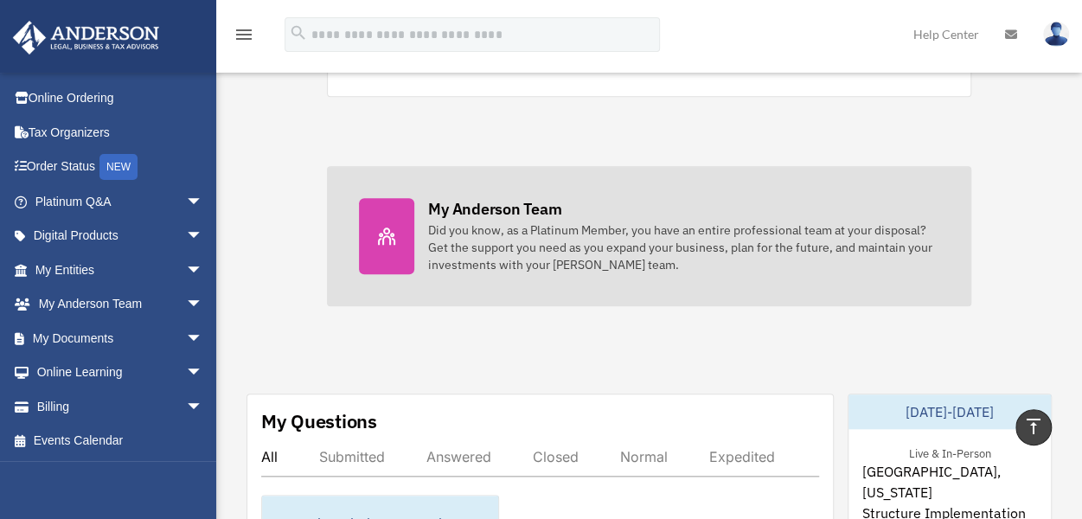
click at [536, 231] on div "Did you know, as a Platinum Member, you have an entire professional team at you…" at bounding box center [683, 247] width 511 height 52
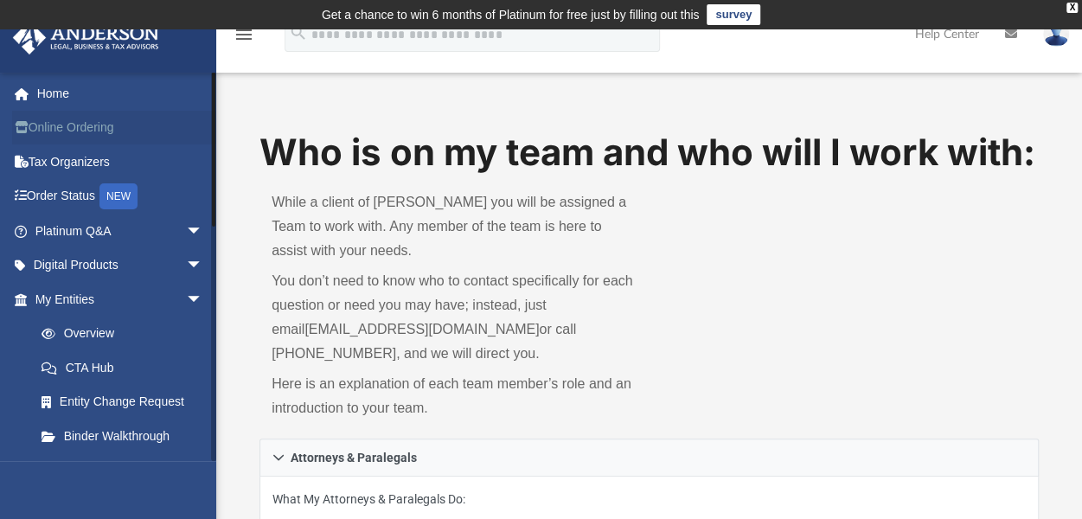
click at [86, 135] on link "Online Ordering" at bounding box center [120, 128] width 217 height 35
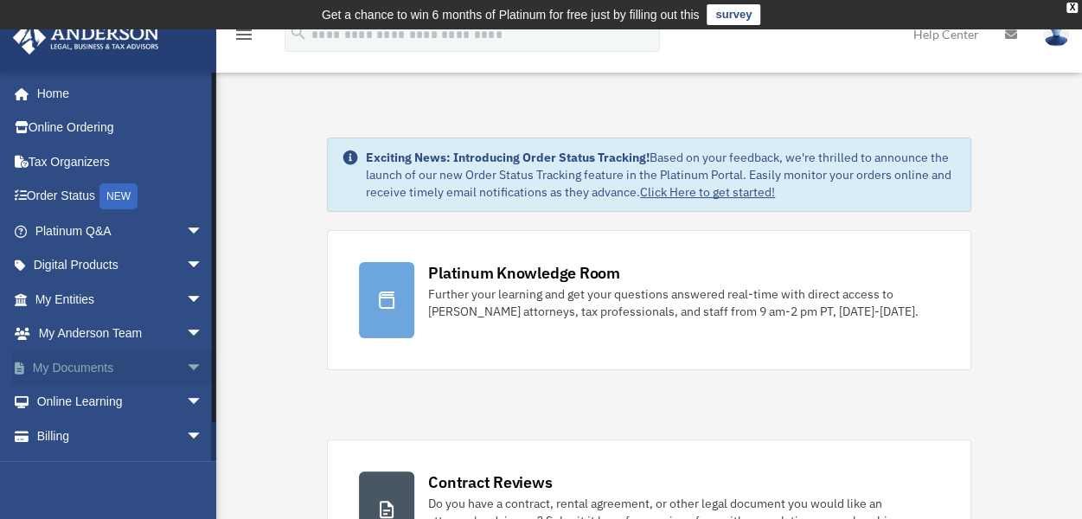
click at [186, 366] on span "arrow_drop_down" at bounding box center [203, 367] width 35 height 35
click at [71, 400] on link "Box" at bounding box center [126, 402] width 205 height 35
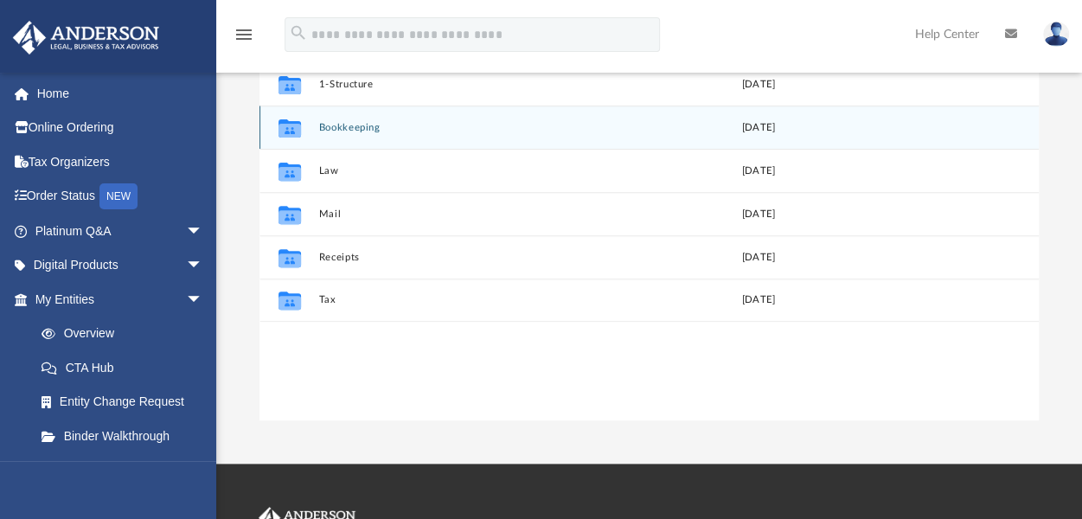
scroll to position [173, 0]
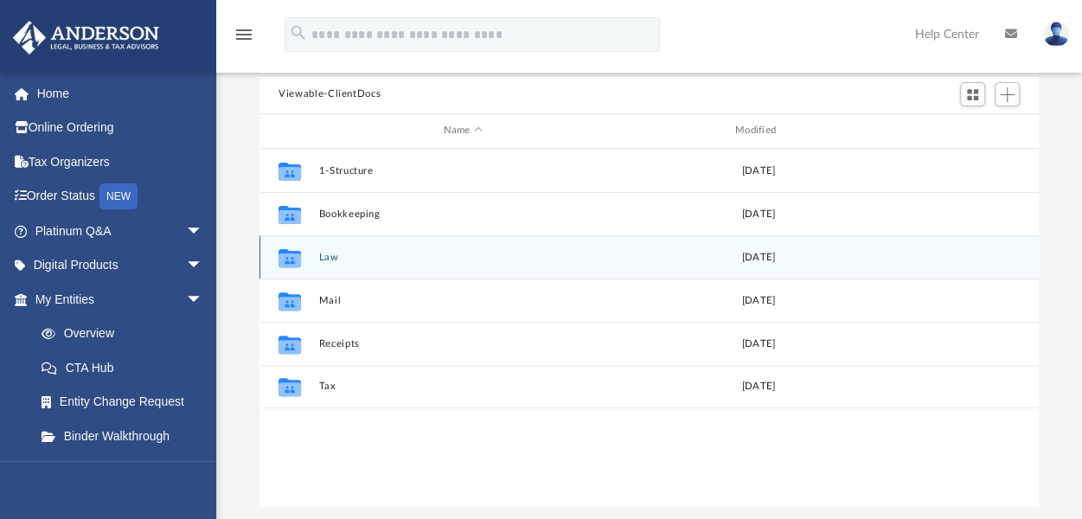
click at [292, 259] on icon "grid" at bounding box center [289, 259] width 22 height 14
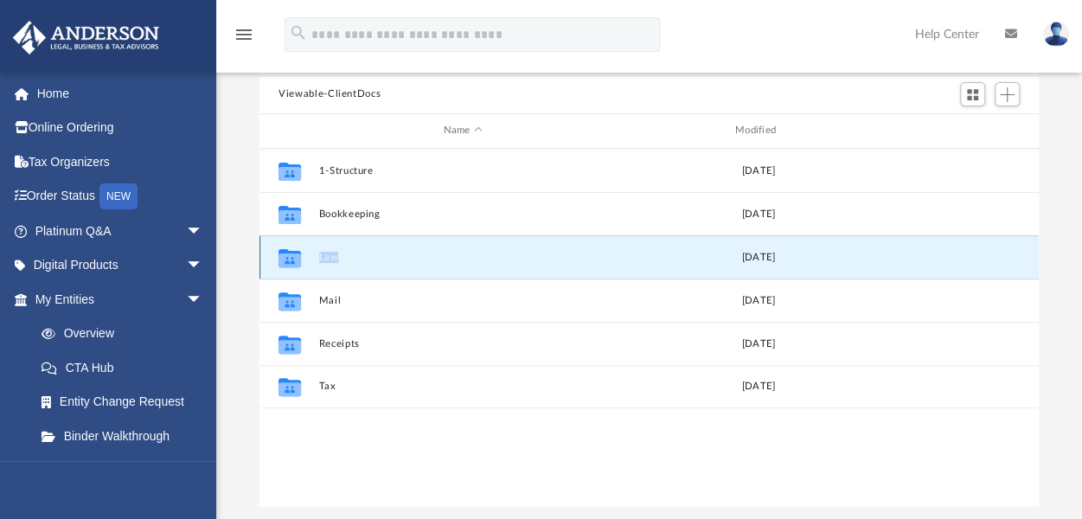
click at [292, 258] on icon "grid" at bounding box center [289, 257] width 22 height 18
